Goal: Task Accomplishment & Management: Manage account settings

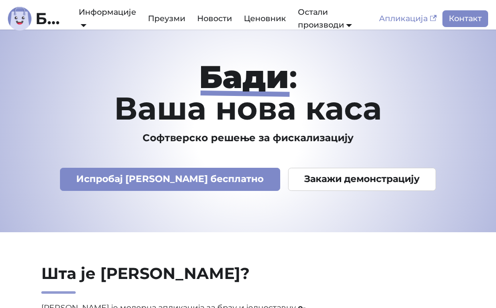
click at [419, 19] on link "Апликација" at bounding box center [407, 18] width 69 height 17
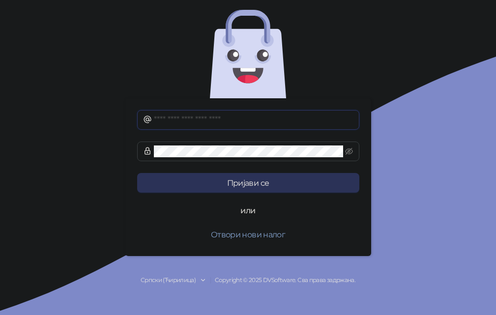
type input "**********"
click at [261, 188] on button "Пријави се" at bounding box center [248, 183] width 222 height 20
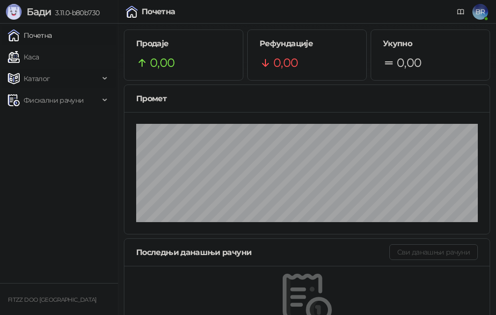
click at [68, 78] on span "Каталог" at bounding box center [53, 79] width 91 height 20
click at [48, 140] on link "Артикли" at bounding box center [34, 144] width 45 height 20
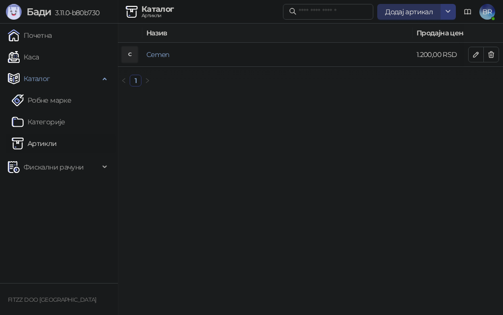
click at [400, 12] on span "Додај артикал" at bounding box center [409, 11] width 48 height 9
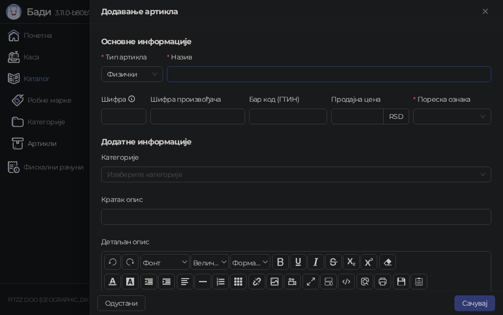
click at [212, 73] on input "Назив" at bounding box center [329, 74] width 324 height 16
click at [471, 120] on span at bounding box center [452, 116] width 66 height 15
type input "**********"
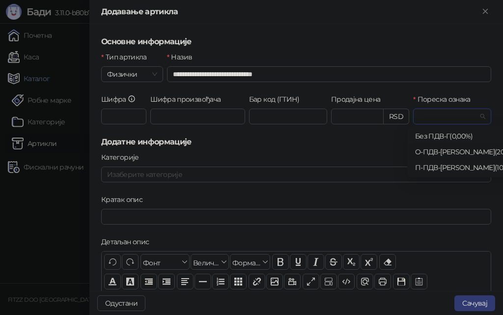
click at [437, 152] on div "О-ПДВ - Ђ ( 20,00 %)" at bounding box center [468, 151] width 107 height 11
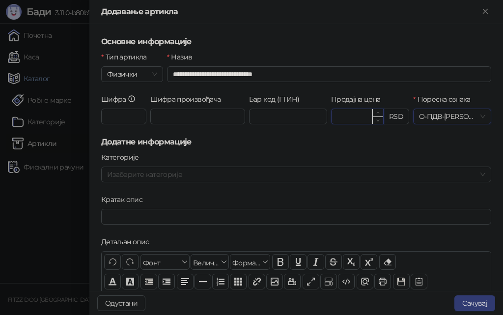
click at [335, 121] on input "Продајна цена" at bounding box center [358, 116] width 52 height 15
type input "*******"
click at [478, 304] on button "Сачувај" at bounding box center [475, 303] width 41 height 16
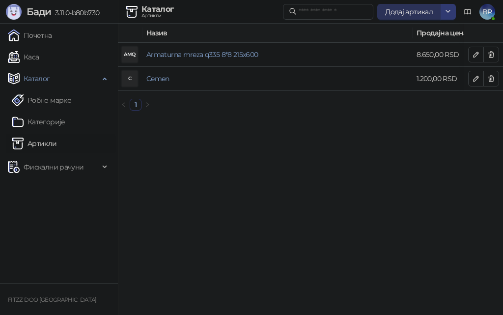
click at [419, 15] on span "Додај артикал" at bounding box center [409, 11] width 48 height 9
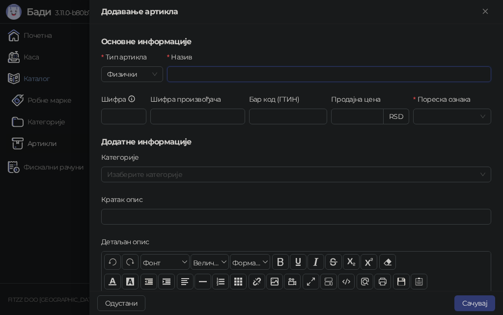
click at [229, 74] on input "Назив" at bounding box center [329, 74] width 324 height 16
click at [278, 254] on li "Подебљано CTRL+ B" at bounding box center [281, 262] width 18 height 17
click at [280, 265] on button "Подебљано CTRL+ B" at bounding box center [280, 262] width 17 height 16
type input "*****"
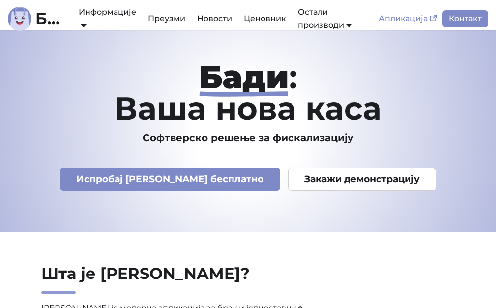
click at [428, 15] on link "Апликација" at bounding box center [407, 18] width 69 height 17
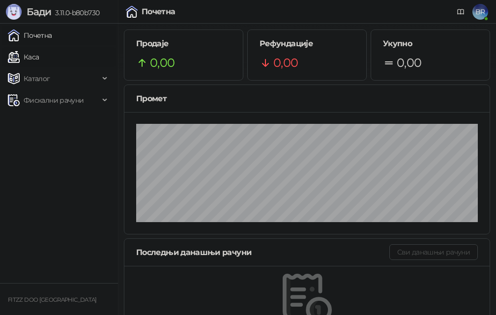
click at [26, 58] on link "Каса" at bounding box center [23, 57] width 31 height 20
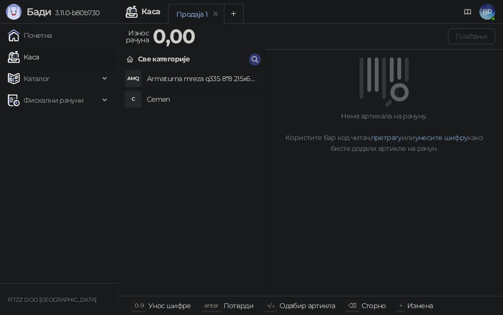
click at [215, 78] on h4 "Armaturna mreza q335 8*8 215x600" at bounding box center [202, 79] width 110 height 16
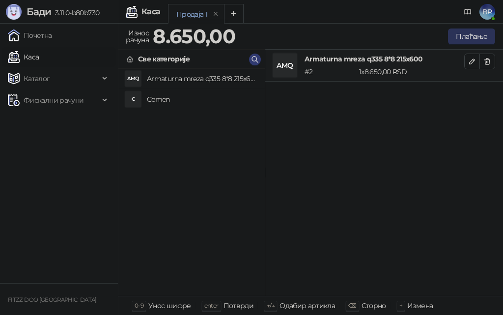
click at [462, 37] on button "Плаћање" at bounding box center [471, 37] width 47 height 16
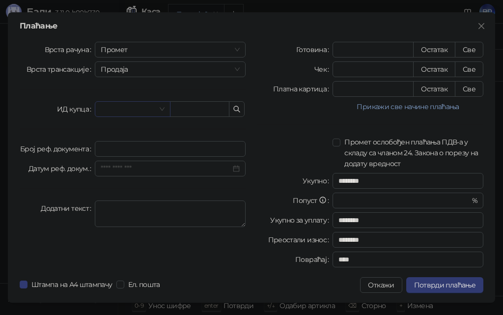
click at [122, 111] on input "search" at bounding box center [128, 109] width 55 height 15
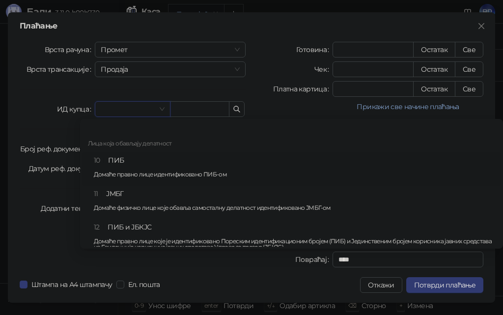
click at [145, 164] on div "10 ПИБ Домаће правно лице идентификовано ПИБ-ом" at bounding box center [295, 169] width 402 height 29
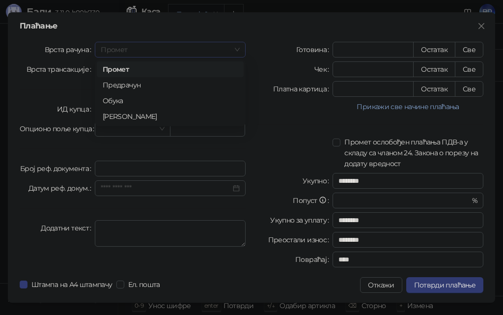
click at [133, 53] on span "Промет" at bounding box center [170, 49] width 139 height 15
click at [138, 50] on span "Промет" at bounding box center [170, 49] width 139 height 15
click at [137, 73] on span "Продаја" at bounding box center [170, 69] width 139 height 15
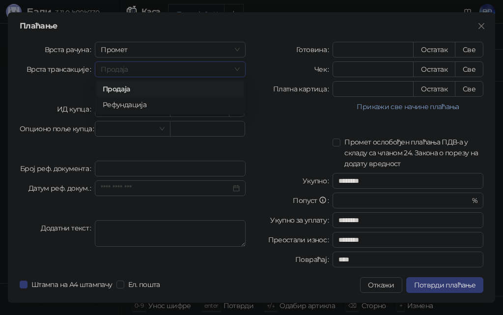
click at [137, 71] on span "Продаја" at bounding box center [170, 69] width 139 height 15
click at [481, 25] on icon "close" at bounding box center [482, 26] width 6 height 6
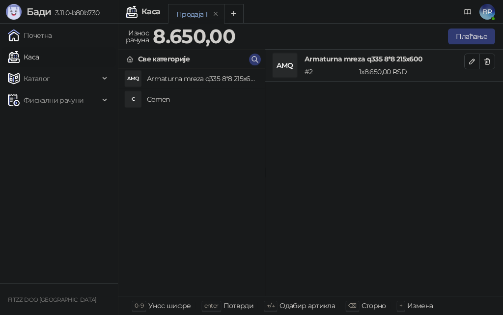
click at [430, 74] on div "1 x 8.650,00 RSD" at bounding box center [411, 71] width 109 height 11
click at [289, 71] on div "AMQ" at bounding box center [285, 66] width 24 height 24
click at [470, 65] on icon "button" at bounding box center [472, 62] width 8 height 8
click at [172, 101] on h4 "Cemen" at bounding box center [202, 99] width 110 height 16
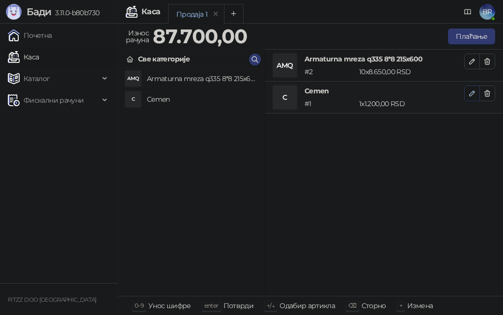
click at [475, 92] on icon "button" at bounding box center [472, 93] width 8 height 8
type input "*"
type input "****"
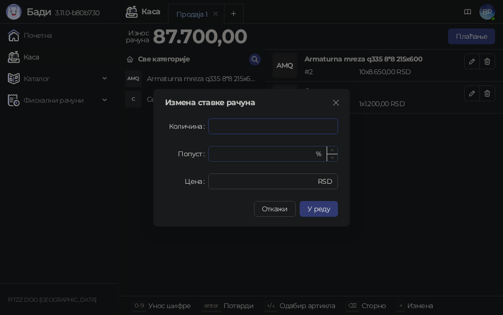
type input "***"
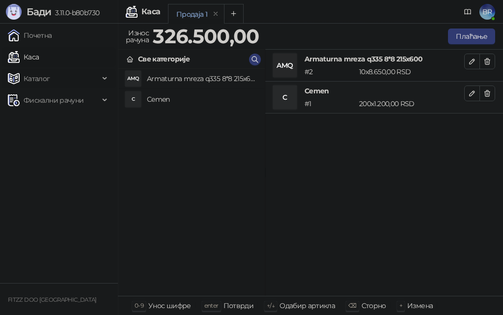
click at [105, 79] on div "Каталог" at bounding box center [59, 79] width 114 height 20
click at [50, 140] on link "Артикли" at bounding box center [34, 144] width 45 height 20
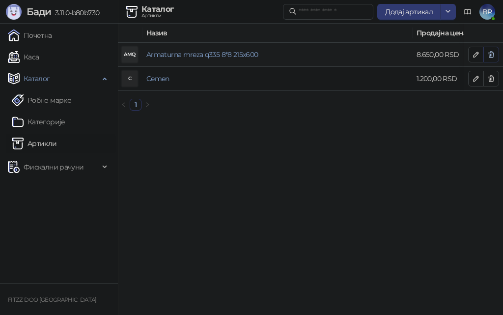
click at [490, 52] on icon "button" at bounding box center [492, 55] width 8 height 8
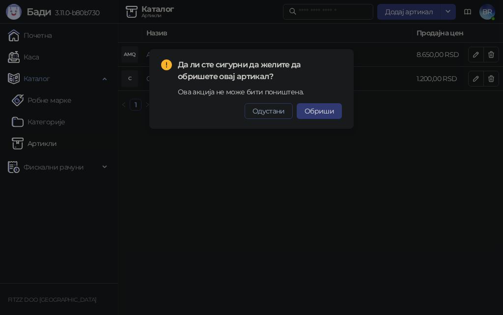
click at [272, 111] on span "Одустани" at bounding box center [269, 111] width 32 height 9
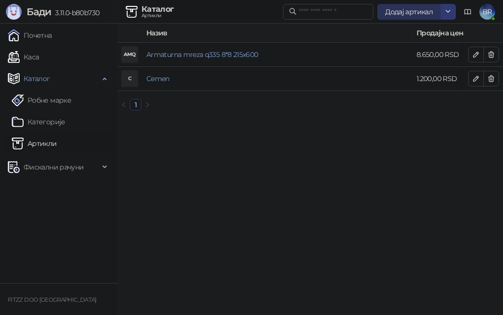
click at [411, 7] on span "Додај артикал" at bounding box center [409, 11] width 48 height 9
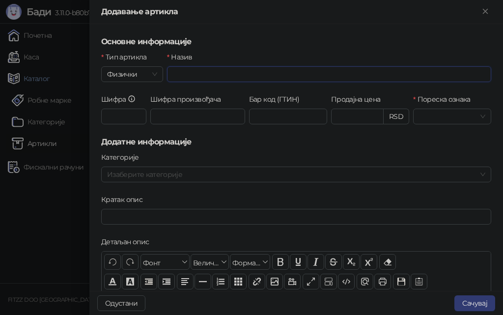
click at [197, 81] on input "Назив" at bounding box center [329, 74] width 324 height 16
click at [16, 211] on div at bounding box center [251, 157] width 503 height 315
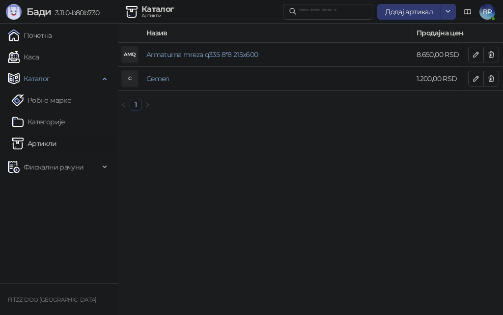
click at [493, 12] on span "BR" at bounding box center [488, 12] width 16 height 16
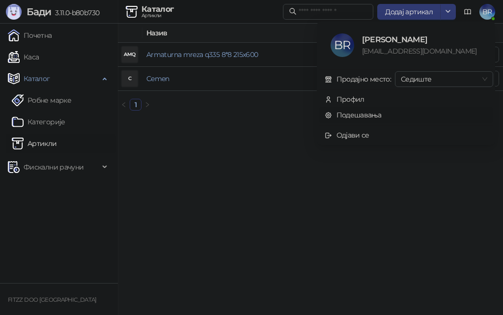
click at [357, 116] on link "Подешавања" at bounding box center [353, 115] width 57 height 9
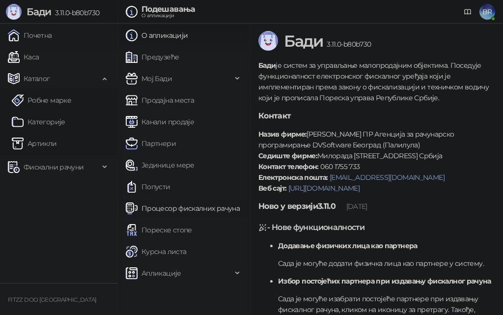
click at [169, 209] on link "Процесор фискалних рачуна" at bounding box center [183, 209] width 114 height 20
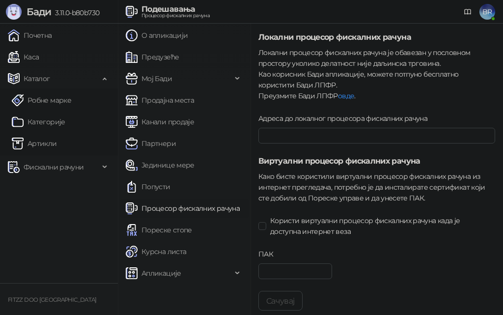
type input "**********"
click at [236, 267] on div "Апликације" at bounding box center [184, 273] width 129 height 20
click at [235, 80] on div "Мој Бади" at bounding box center [184, 79] width 129 height 20
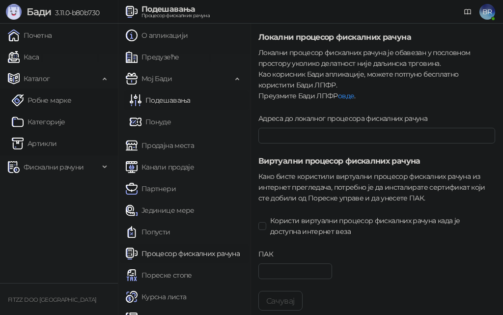
click at [180, 103] on link "Подешавања" at bounding box center [160, 100] width 61 height 20
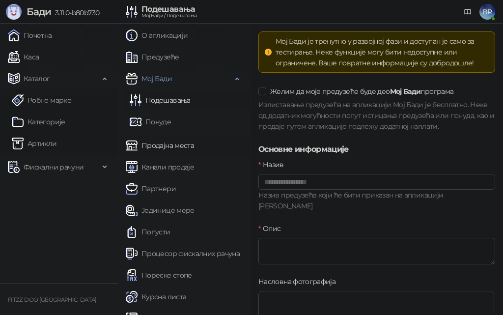
click at [176, 144] on link "Продајна места" at bounding box center [160, 146] width 68 height 20
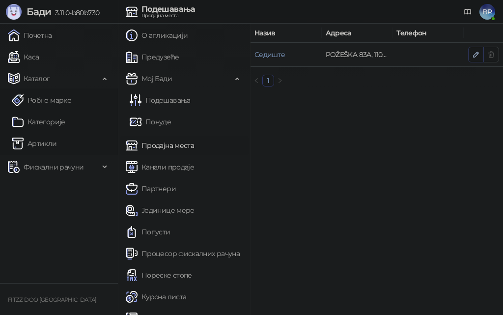
drag, startPoint x: 477, startPoint y: 53, endPoint x: 471, endPoint y: 53, distance: 5.9
click at [476, 53] on icon "button" at bounding box center [476, 55] width 8 height 8
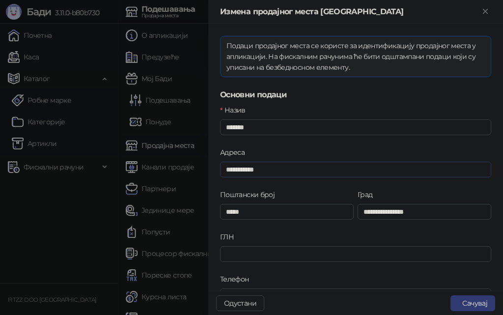
scroll to position [611, 0]
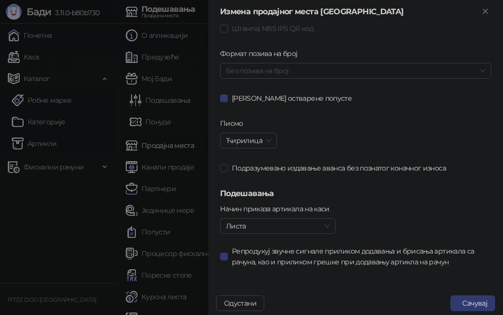
click at [176, 161] on div at bounding box center [251, 157] width 503 height 315
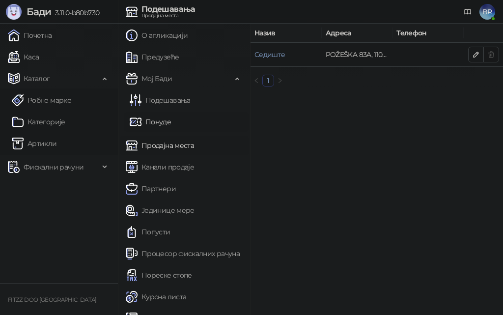
click at [159, 122] on link "Понуде" at bounding box center [150, 122] width 41 height 20
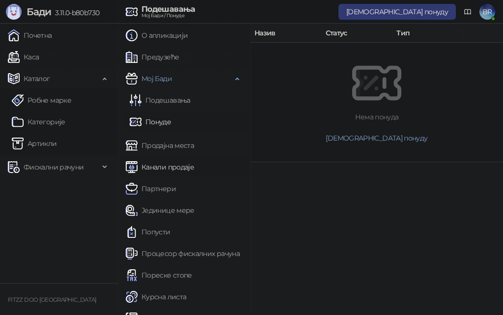
click at [174, 167] on link "Канали продаје" at bounding box center [160, 167] width 68 height 20
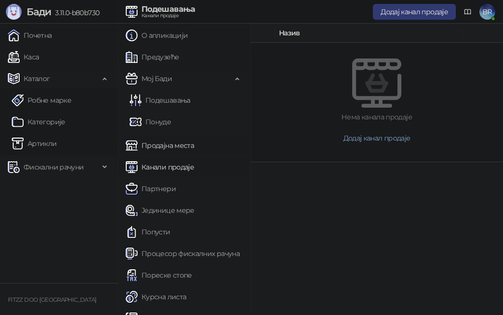
click at [184, 141] on link "Продајна места" at bounding box center [160, 146] width 68 height 20
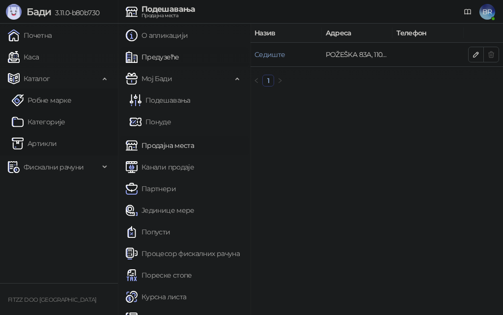
click at [157, 57] on link "Предузеће" at bounding box center [152, 57] width 53 height 20
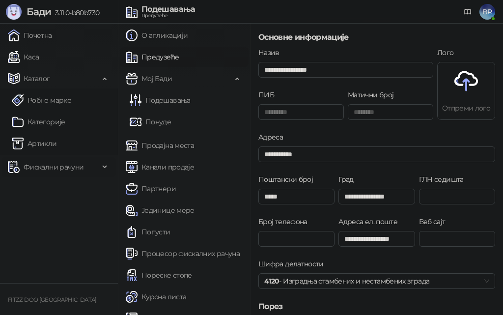
click at [103, 165] on div "Фискални рачуни" at bounding box center [59, 167] width 114 height 20
click at [63, 210] on link "По данима" at bounding box center [38, 211] width 52 height 20
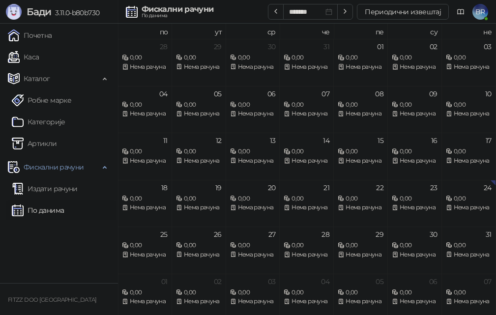
scroll to position [5, 0]
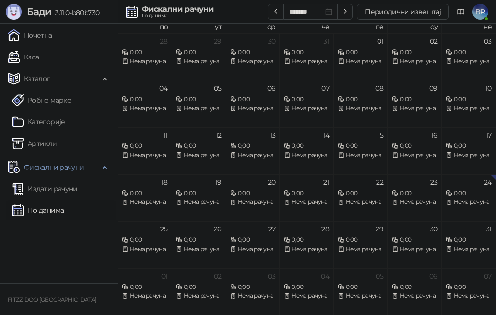
click at [357, 197] on div "0,00" at bounding box center [361, 193] width 46 height 9
click at [356, 200] on div "Нема рачуна" at bounding box center [361, 202] width 46 height 9
drag, startPoint x: 356, startPoint y: 200, endPoint x: 367, endPoint y: 203, distance: 10.9
click at [367, 203] on div "Нема рачуна" at bounding box center [361, 202] width 46 height 9
